Goal: Task Accomplishment & Management: Complete application form

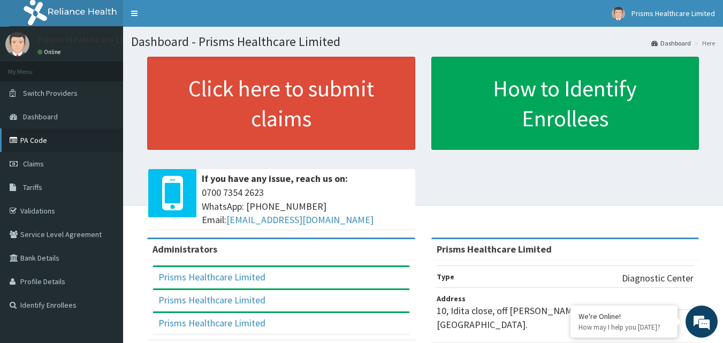
click at [36, 142] on link "PA Code" at bounding box center [61, 140] width 123 height 24
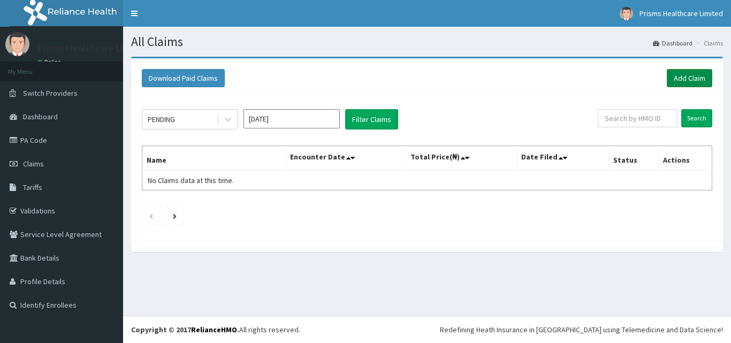
click at [674, 81] on link "Add Claim" at bounding box center [688, 78] width 45 height 18
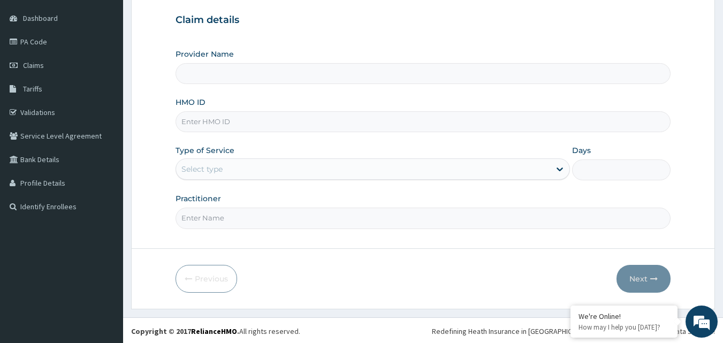
scroll to position [100, 0]
type input "Prisms Healthcare Limited"
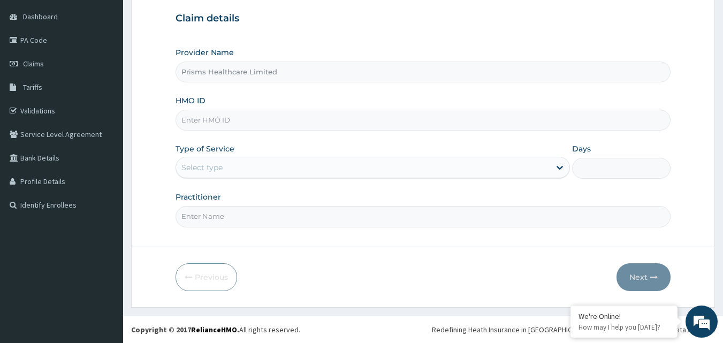
click at [374, 125] on input "HMO ID" at bounding box center [422, 120] width 495 height 21
type input "g"
type input "GMT/10557/A"
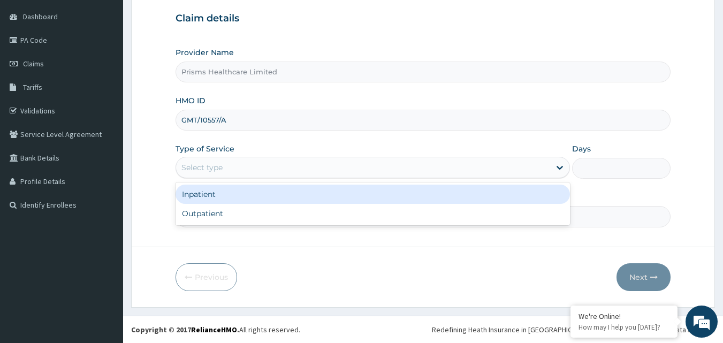
click at [224, 170] on div "Select type" at bounding box center [363, 167] width 374 height 17
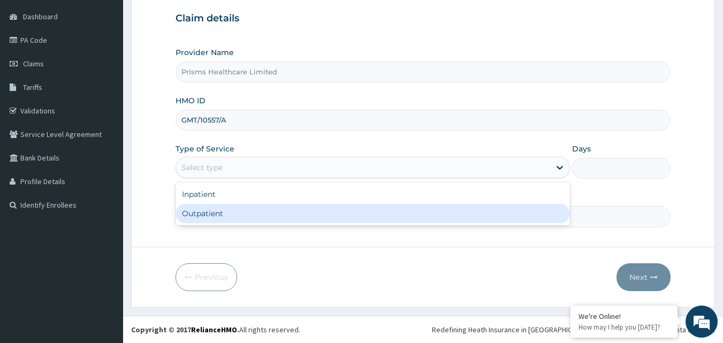
click at [220, 216] on div "Outpatient" at bounding box center [372, 213] width 394 height 19
type input "1"
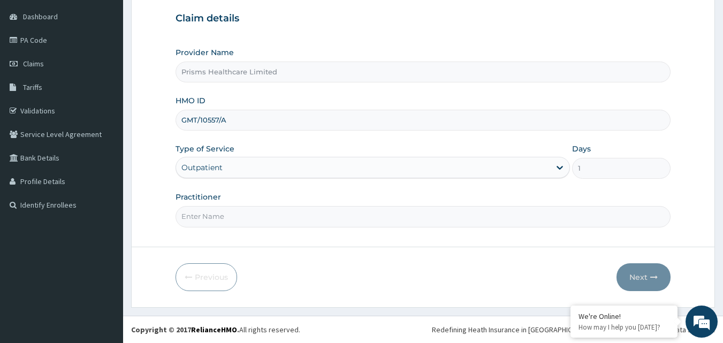
click at [220, 216] on input "Practitioner" at bounding box center [422, 216] width 495 height 21
type input "DR KUTI"
click at [635, 277] on button "Next" at bounding box center [643, 277] width 54 height 28
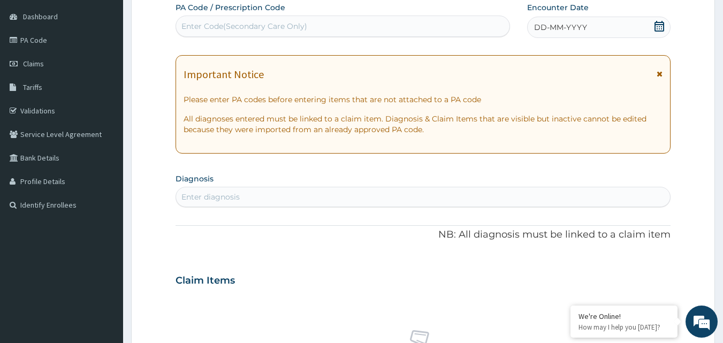
click at [273, 32] on div "Enter Code(Secondary Care Only)" at bounding box center [343, 26] width 334 height 17
type input "PA/79D6EC"
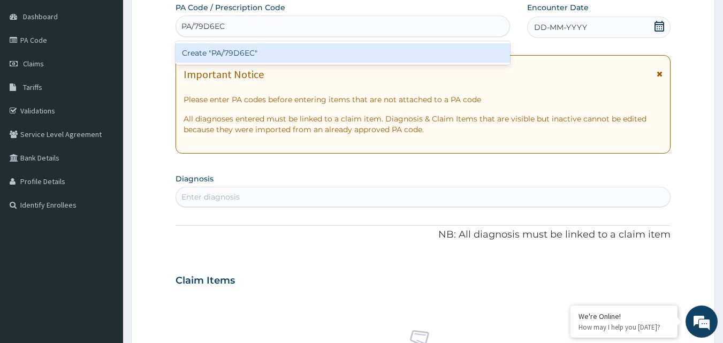
click at [216, 53] on div "Create "PA/79D6EC"" at bounding box center [342, 52] width 335 height 19
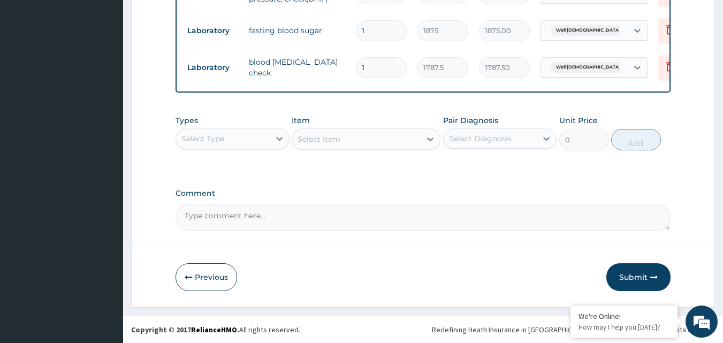
scroll to position [502, 0]
click at [628, 276] on button "Submit" at bounding box center [638, 277] width 64 height 28
